Goal: Transaction & Acquisition: Purchase product/service

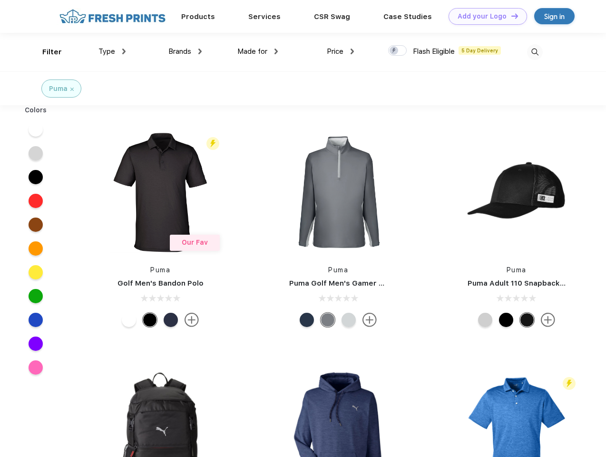
scroll to position [0, 0]
click at [485, 16] on link "Add your Logo Design Tool" at bounding box center [488, 16] width 79 height 17
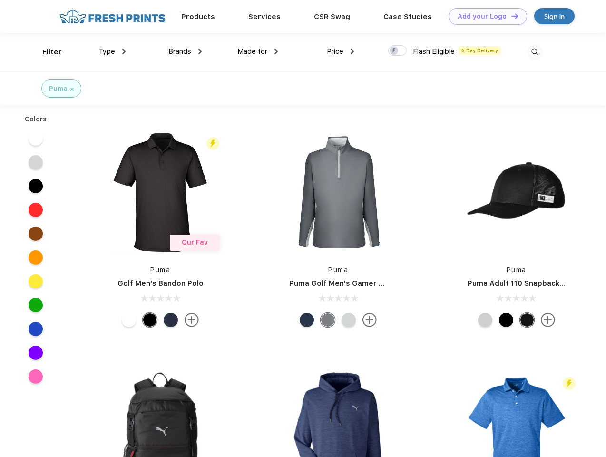
click at [0, 0] on div "Design Tool" at bounding box center [0, 0] width 0 height 0
click at [511, 16] on link "Add your Logo Design Tool" at bounding box center [488, 16] width 79 height 17
click at [46, 52] on div "Filter" at bounding box center [52, 52] width 20 height 11
click at [112, 51] on span "Type" at bounding box center [107, 51] width 17 height 9
click at [185, 51] on span "Brands" at bounding box center [180, 51] width 23 height 9
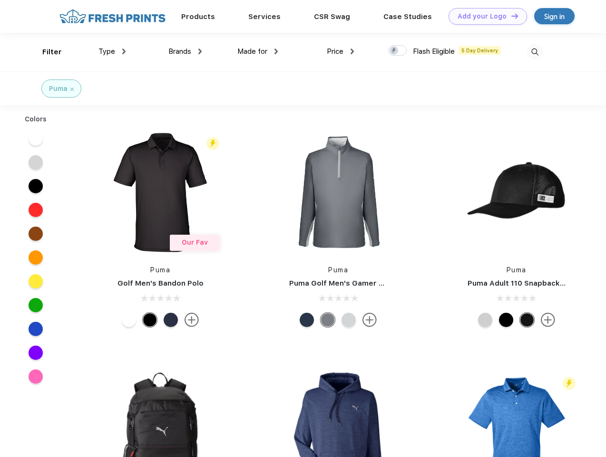
click at [258, 51] on span "Made for" at bounding box center [253, 51] width 30 height 9
click at [341, 51] on span "Price" at bounding box center [335, 51] width 17 height 9
click at [398, 51] on div at bounding box center [397, 50] width 19 height 10
click at [395, 51] on input "checkbox" at bounding box center [391, 48] width 6 height 6
click at [535, 52] on img at bounding box center [535, 52] width 16 height 16
